Goal: Register for event/course

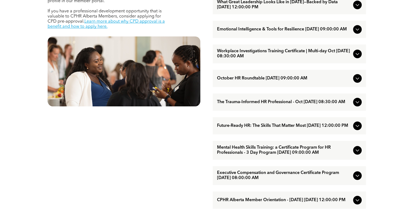
scroll to position [279, 0]
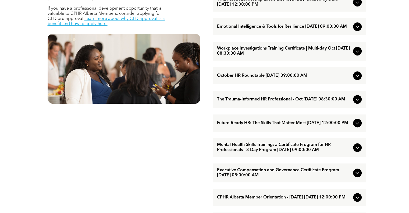
click at [281, 55] on span "Workplace Investigations Training Certificate | Multi-day Oct [DATE] 08:30:00 AM" at bounding box center [284, 51] width 134 height 10
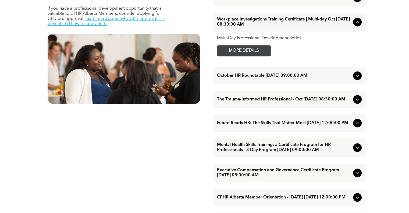
click at [251, 56] on span "MORE DETAILS" at bounding box center [244, 50] width 43 height 10
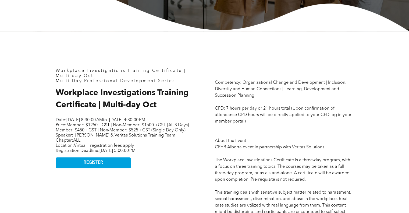
scroll to position [216, 0]
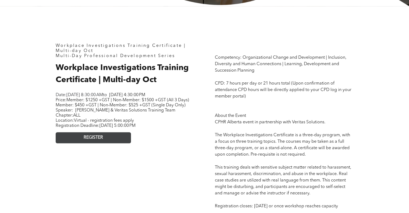
click at [101, 140] on span "REGISTER" at bounding box center [93, 137] width 19 height 5
